Goal: Transaction & Acquisition: Book appointment/travel/reservation

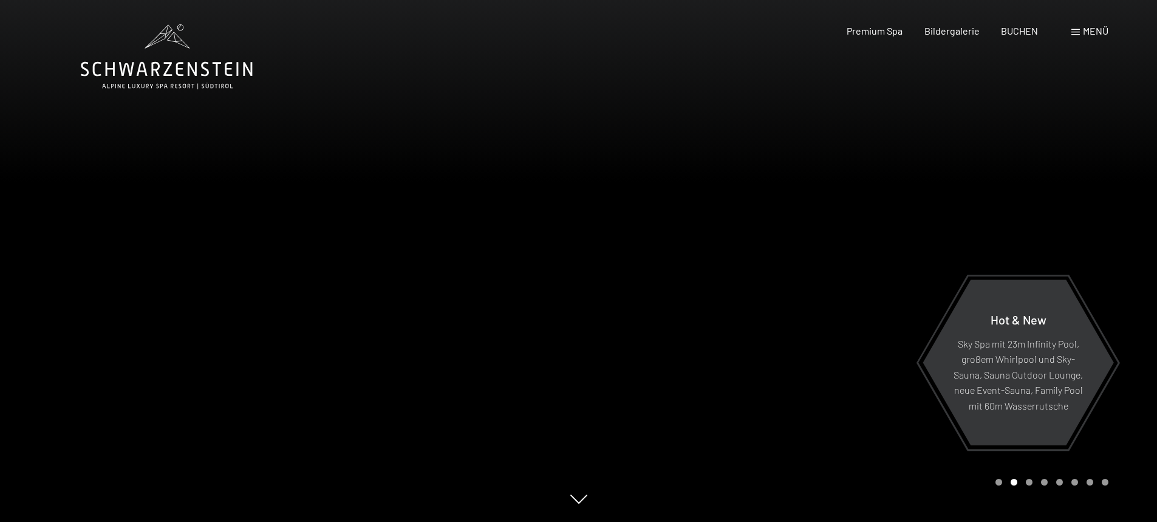
click at [1078, 33] on span at bounding box center [1076, 32] width 9 height 6
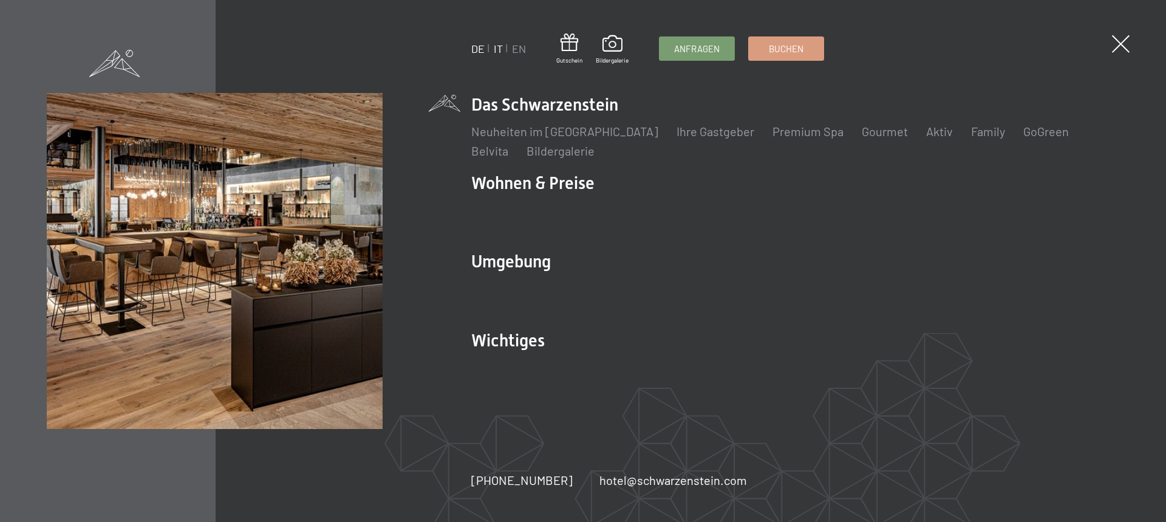
click at [498, 50] on link "IT" at bounding box center [498, 48] width 9 height 13
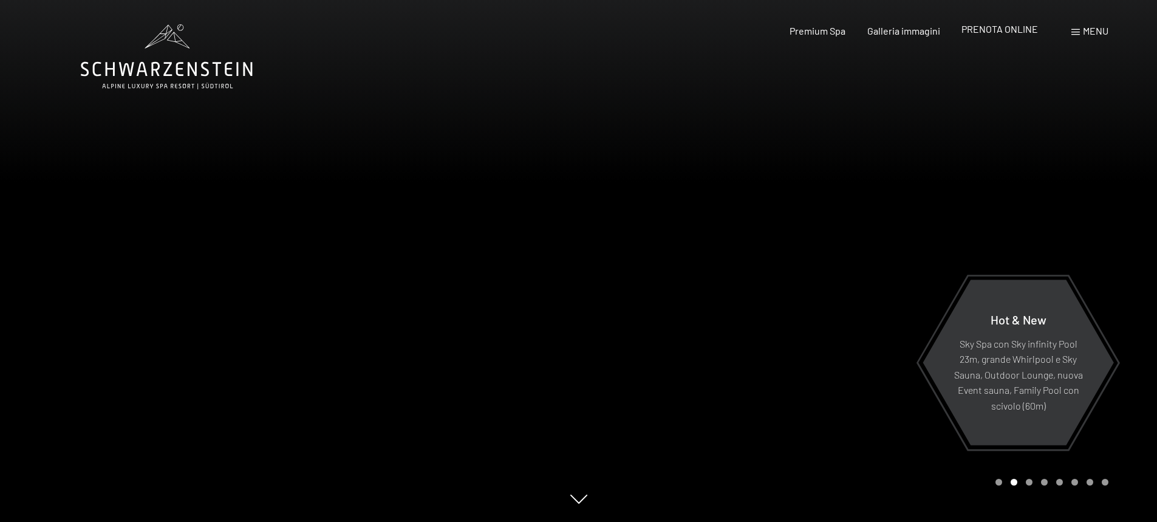
click at [977, 32] on span "PRENOTA ONLINE" at bounding box center [1000, 29] width 77 height 12
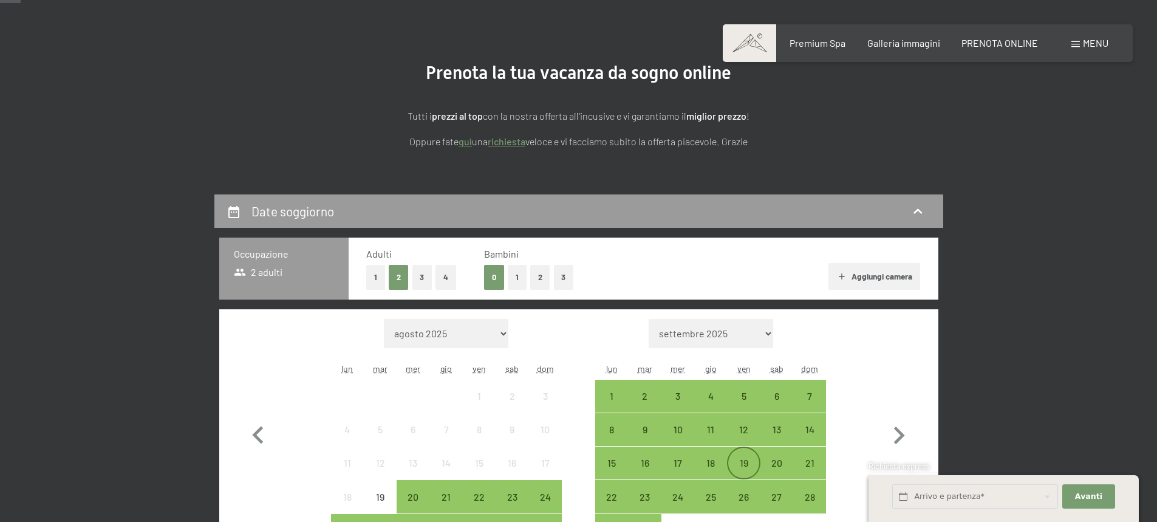
scroll to position [121, 0]
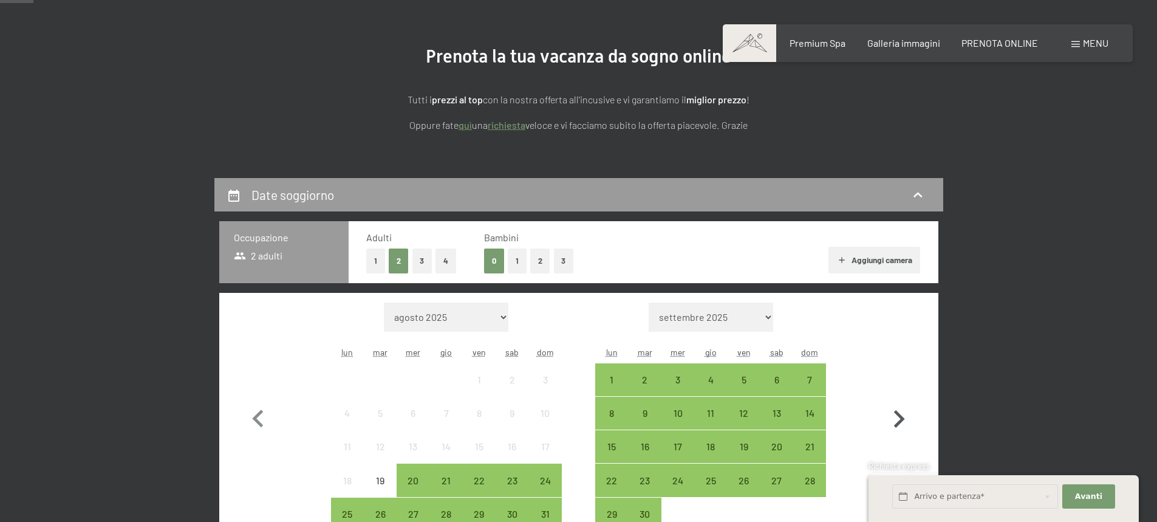
click at [898, 424] on icon "button" at bounding box center [899, 419] width 11 height 18
select select "[DATE]"
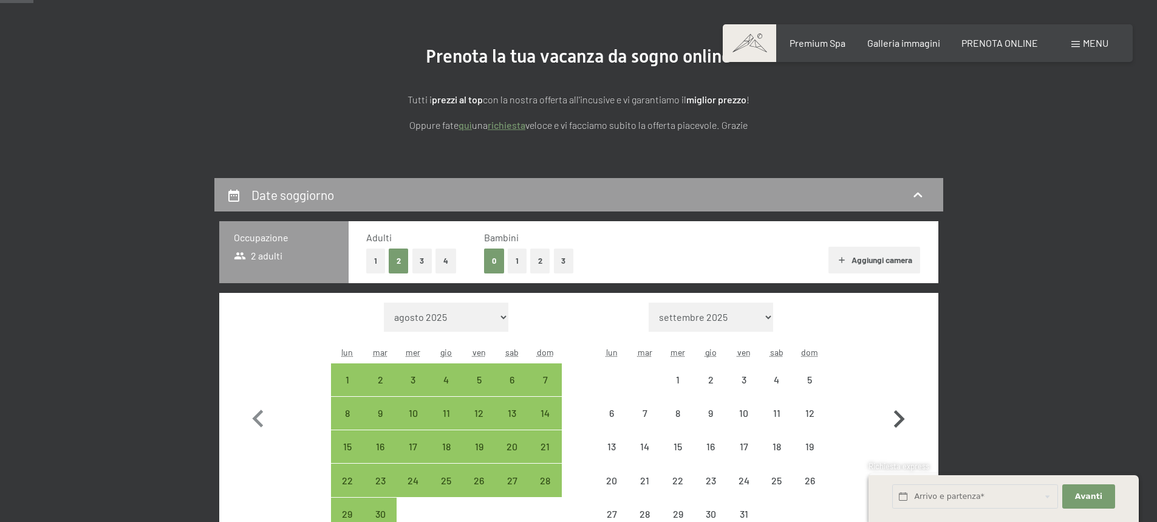
click at [898, 424] on icon "button" at bounding box center [899, 419] width 11 height 18
select select "[DATE]"
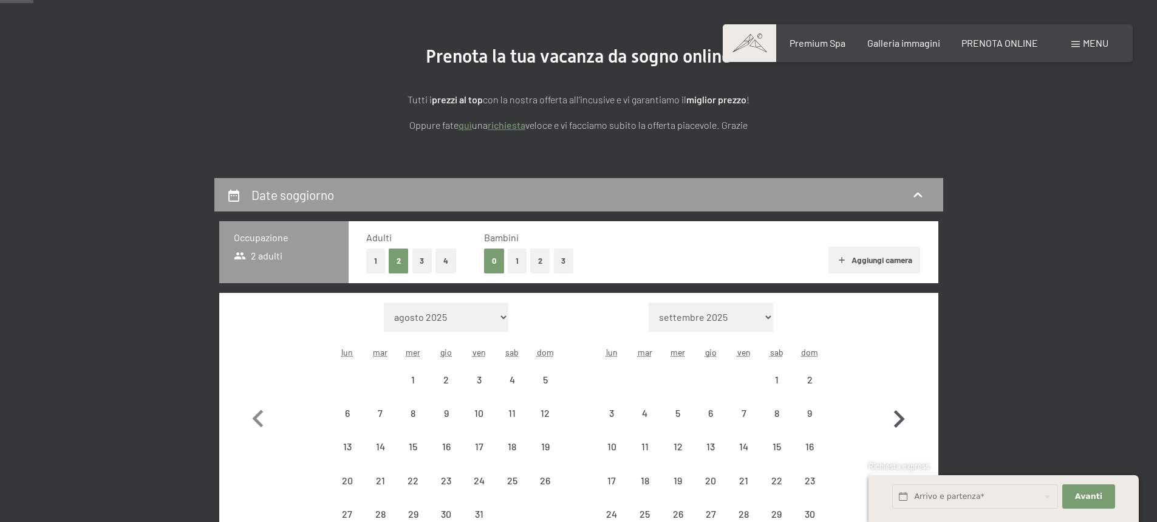
select select "[DATE]"
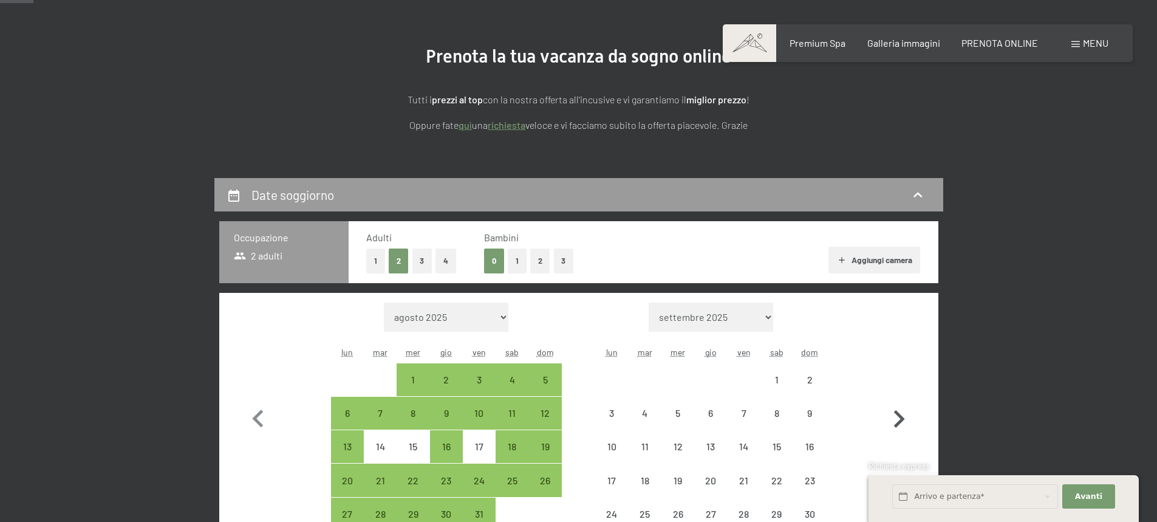
click at [898, 424] on icon "button" at bounding box center [899, 419] width 11 height 18
select select "[DATE]"
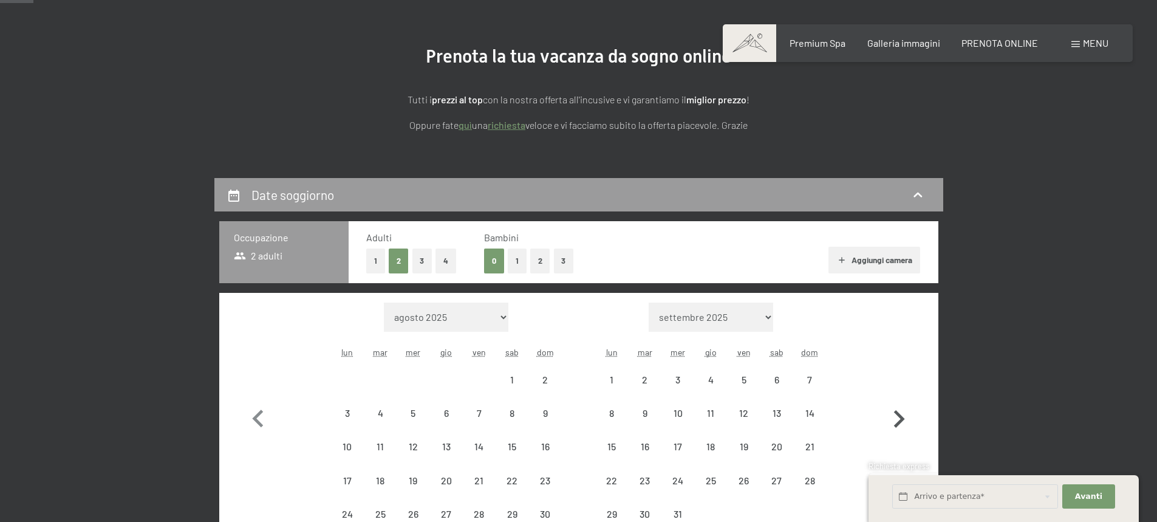
select select "[DATE]"
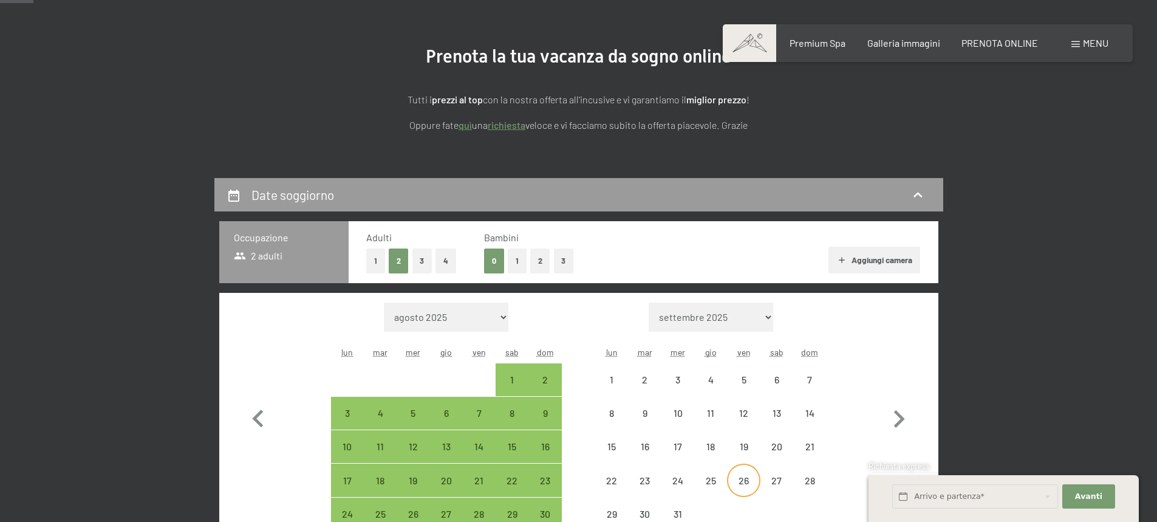
select select "[DATE]"
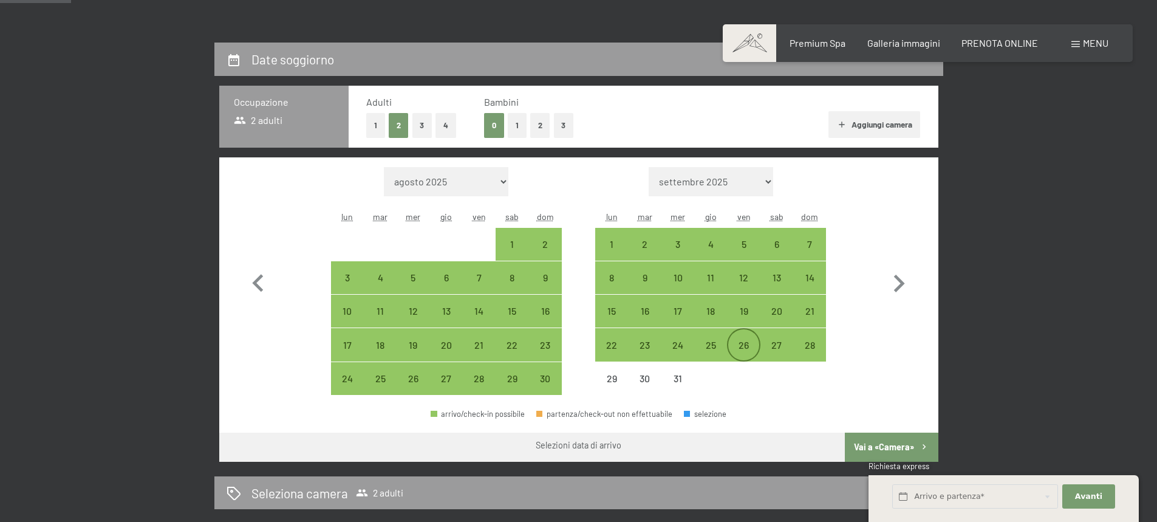
scroll to position [304, 0]
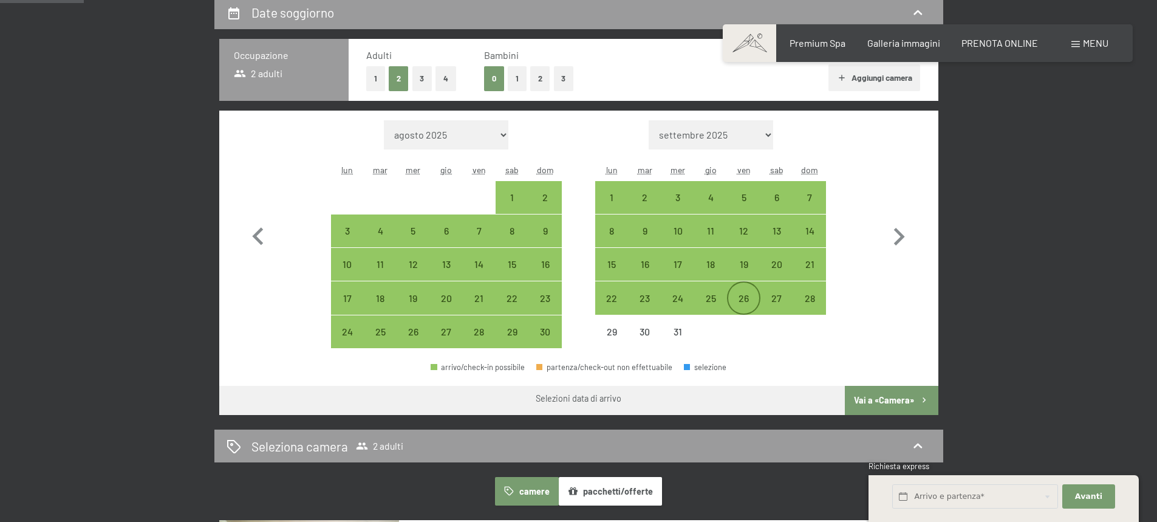
click at [741, 304] on div "26" at bounding box center [743, 308] width 30 height 30
select select "[DATE]"
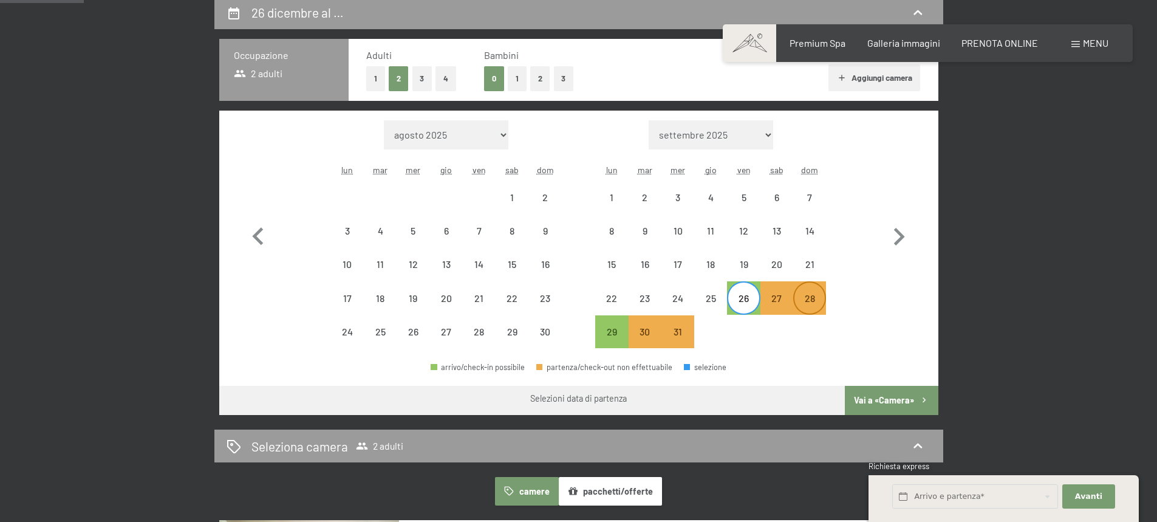
click at [811, 309] on div "28" at bounding box center [810, 308] width 30 height 30
select select "[DATE]"
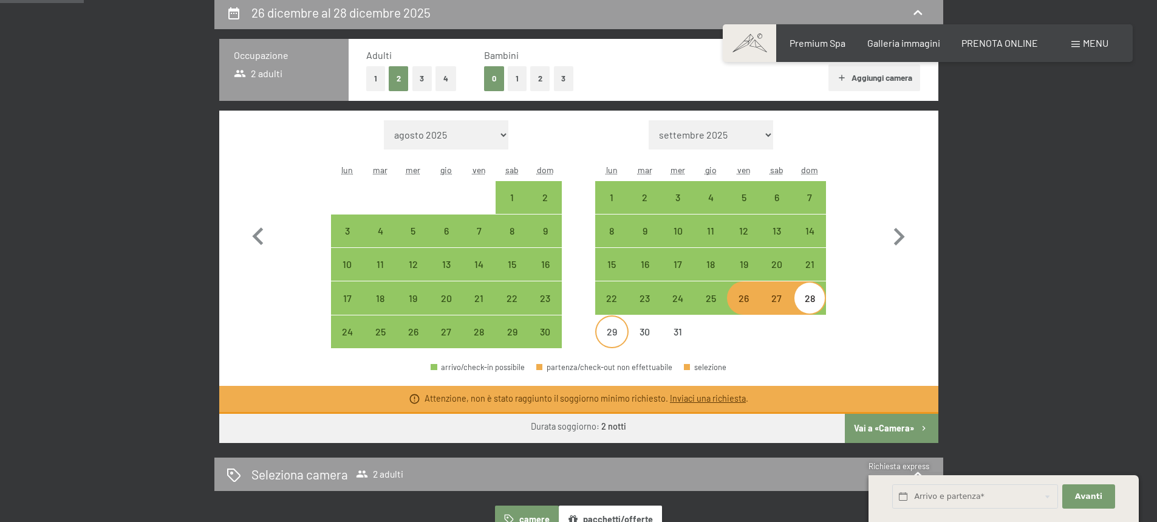
click at [616, 339] on div "29" at bounding box center [612, 342] width 30 height 30
select select "[DATE]"
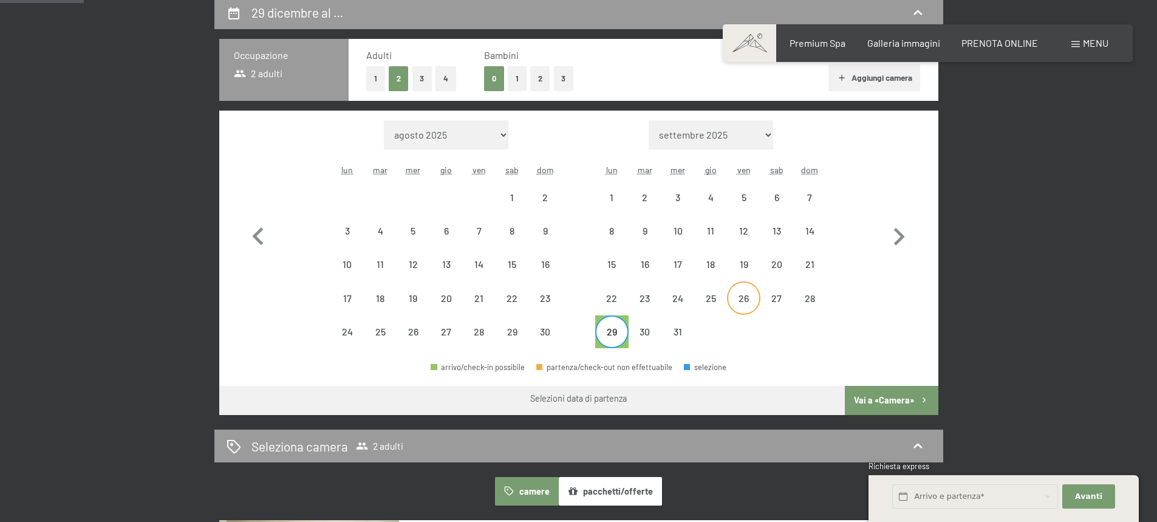
click at [747, 301] on div "26" at bounding box center [743, 308] width 30 height 30
select select "[DATE]"
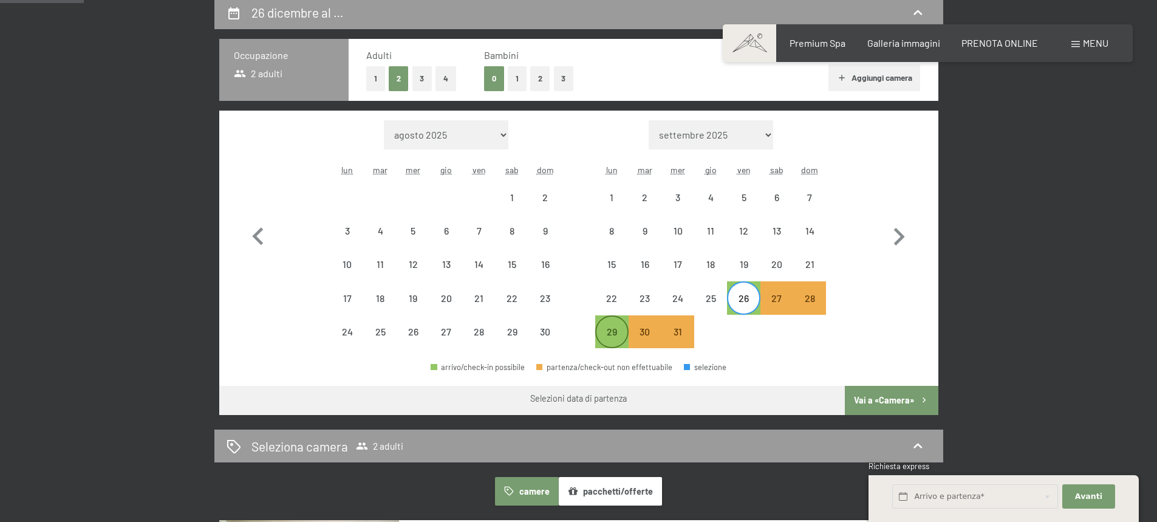
click at [609, 332] on div "29" at bounding box center [612, 342] width 30 height 30
select select "[DATE]"
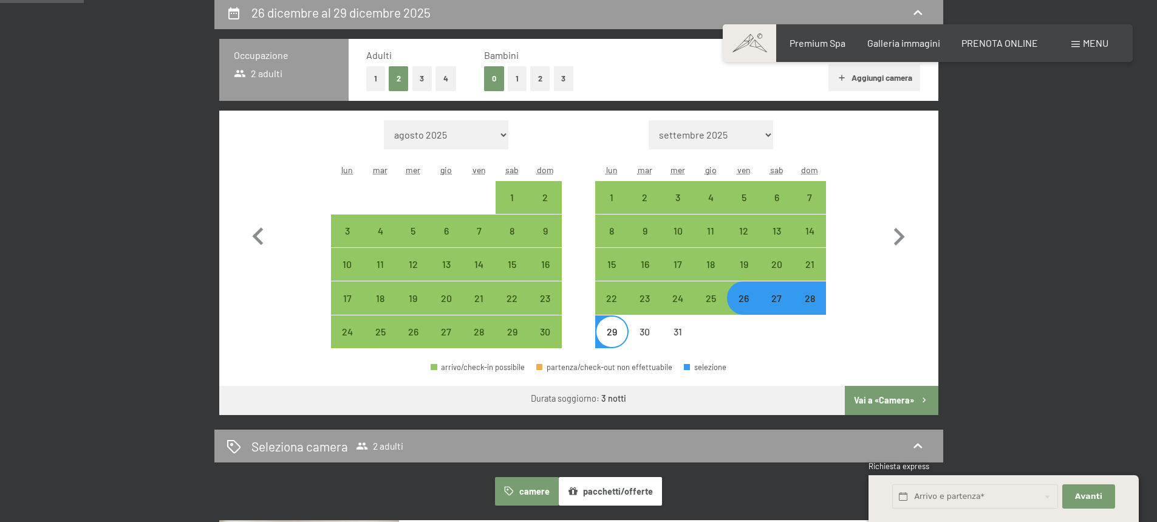
click at [877, 403] on button "Vai a «Camera»" at bounding box center [891, 400] width 93 height 29
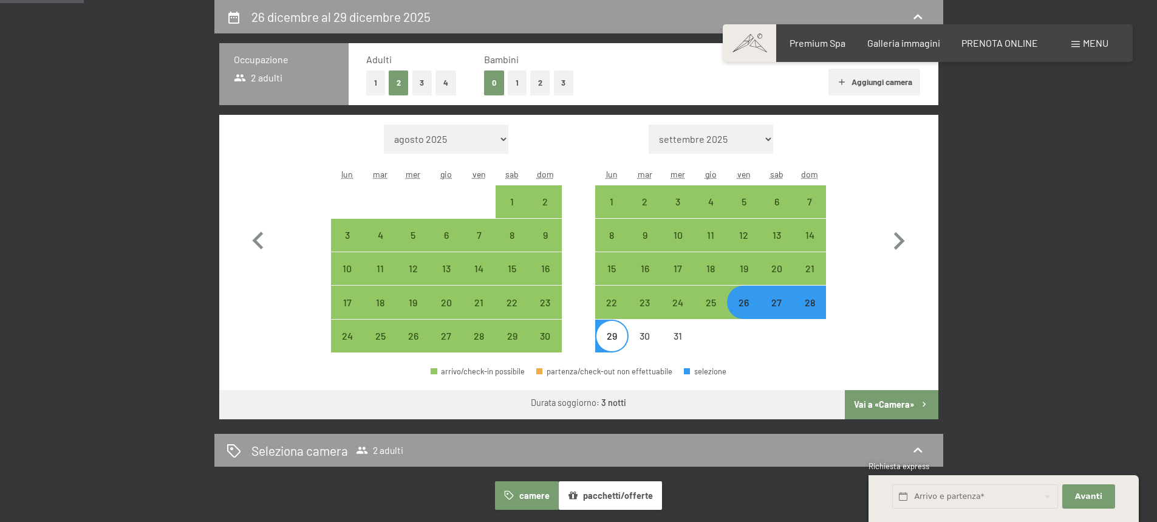
select select "[DATE]"
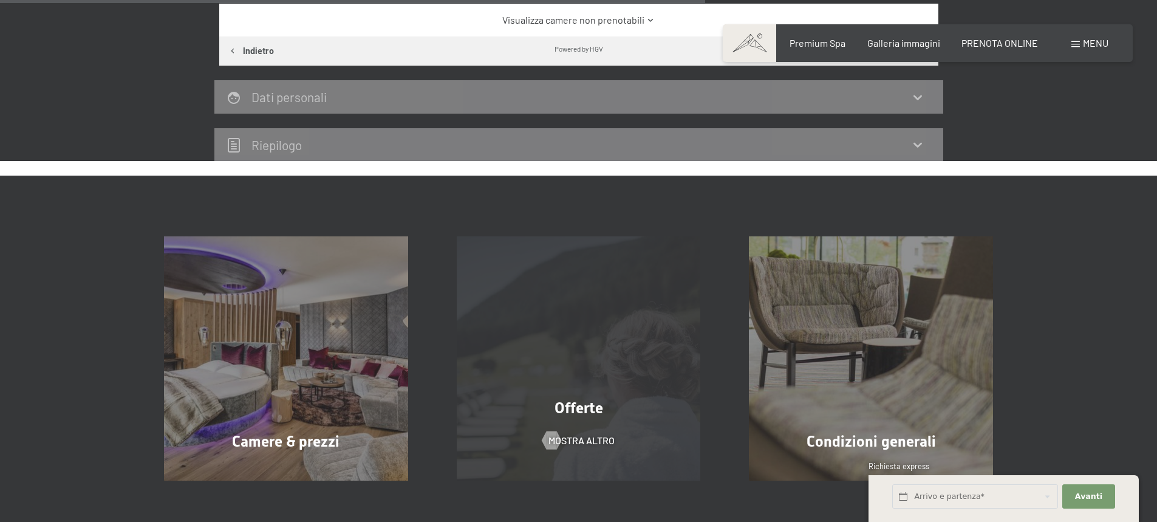
scroll to position [785, 0]
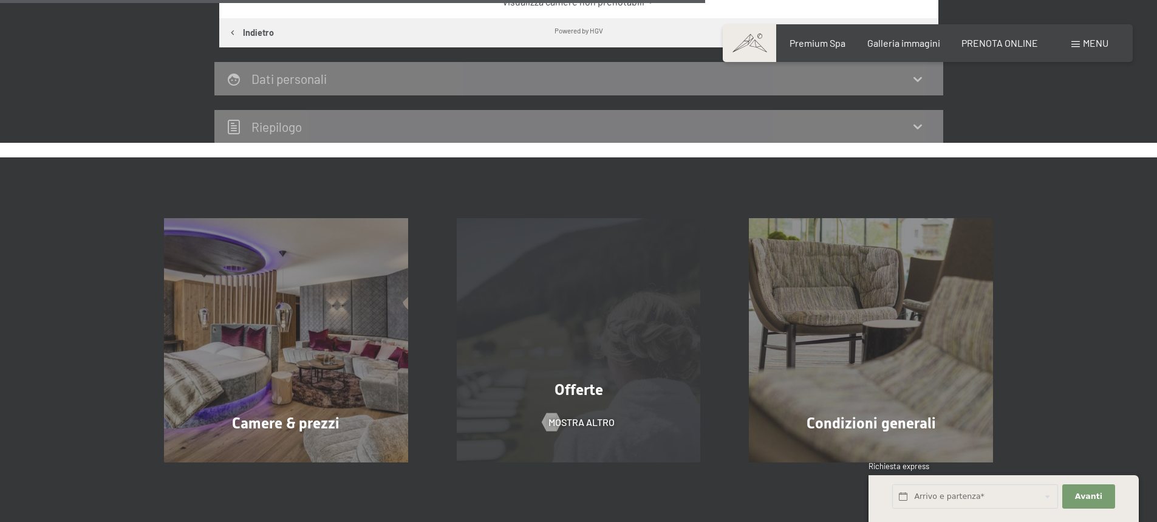
click at [580, 389] on span "Offerte" at bounding box center [579, 390] width 49 height 18
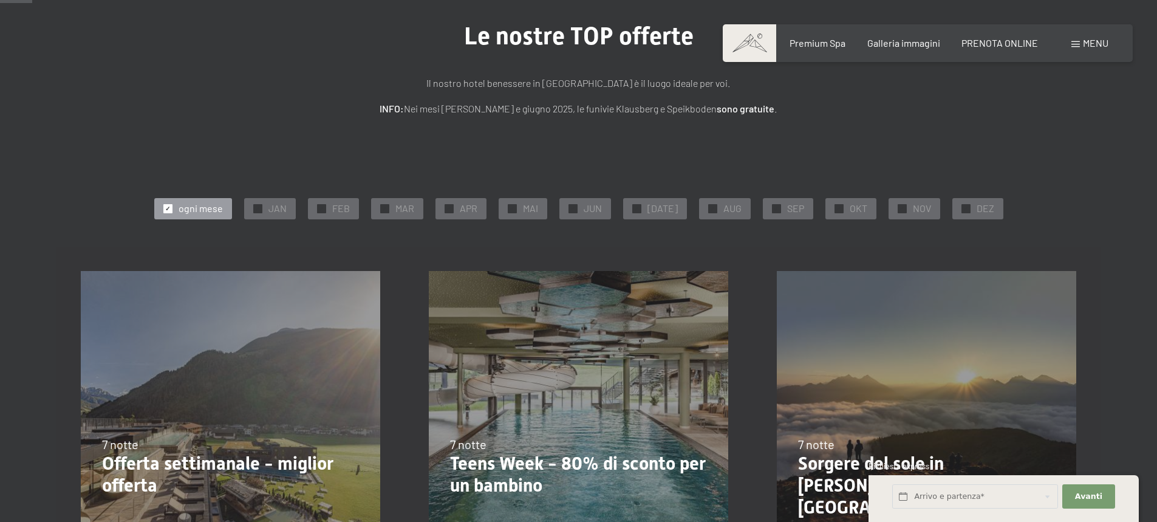
scroll to position [243, 0]
